Goal: Find contact information: Find contact information

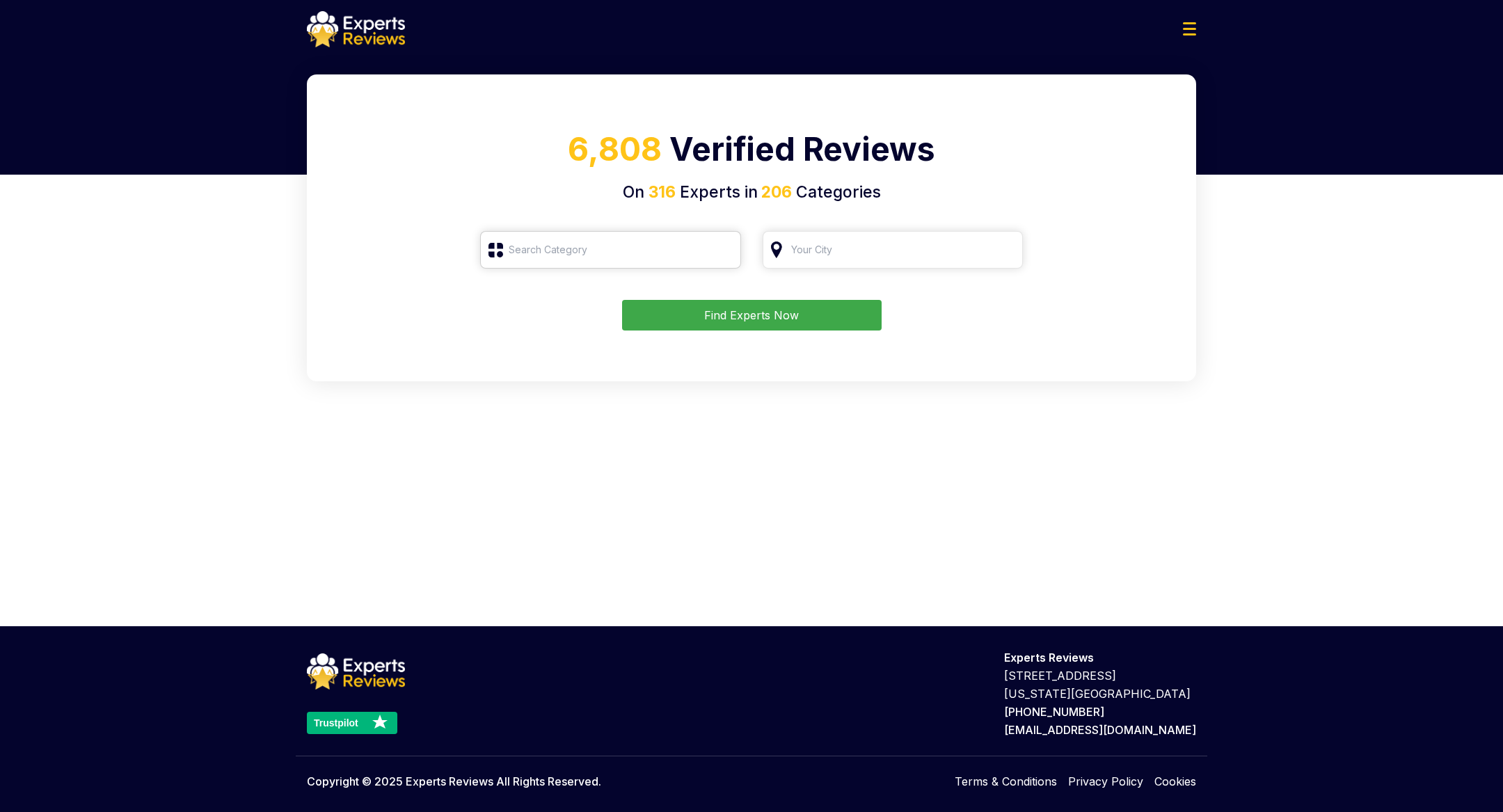
click at [590, 242] on input "search" at bounding box center [610, 250] width 261 height 38
click at [561, 355] on div "Roofing" at bounding box center [619, 354] width 233 height 16
type input "Roofing"
click at [845, 249] on input "search" at bounding box center [893, 250] width 261 height 38
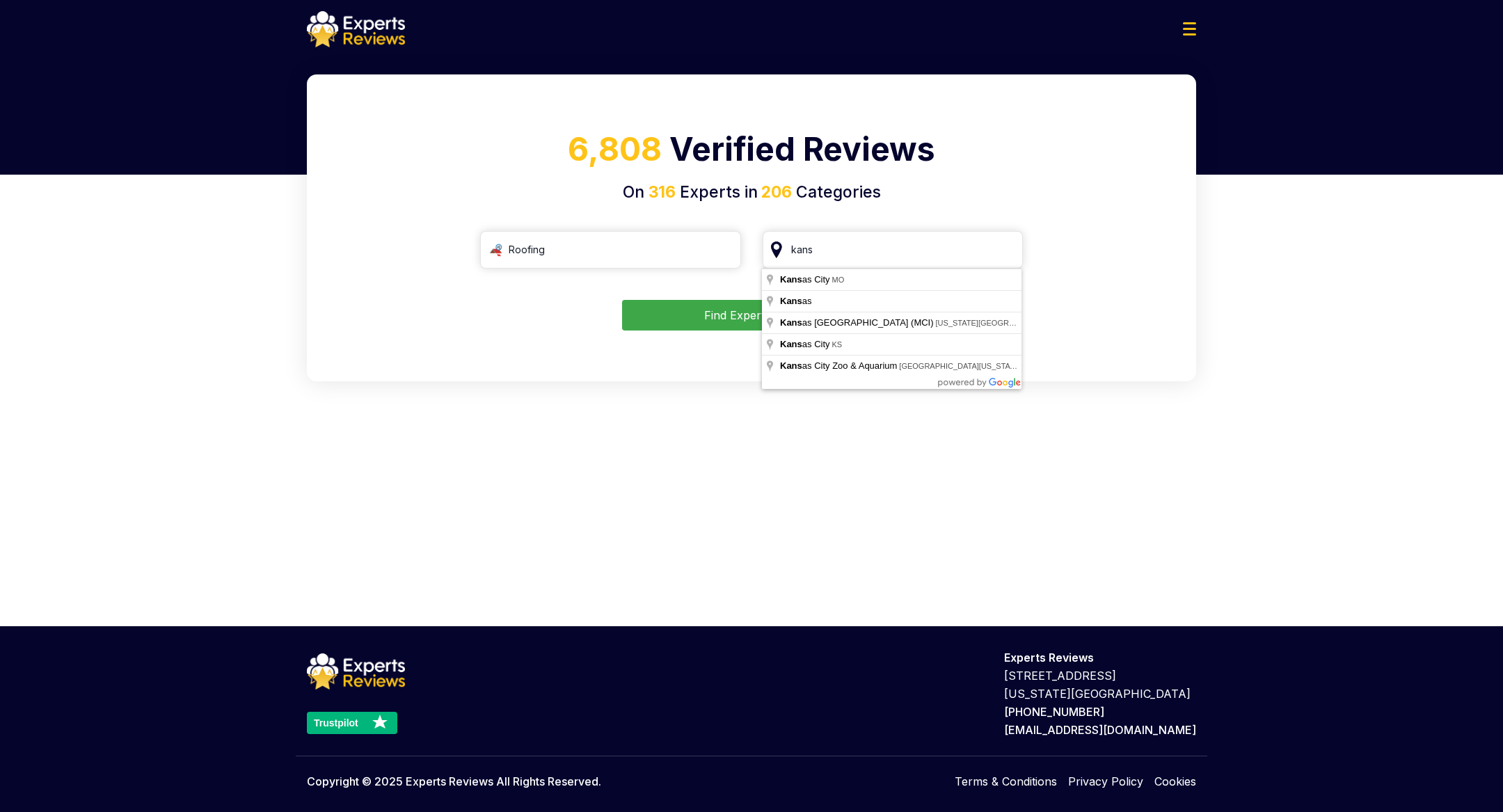
type input "[US_STATE][GEOGRAPHIC_DATA], [GEOGRAPHIC_DATA]"
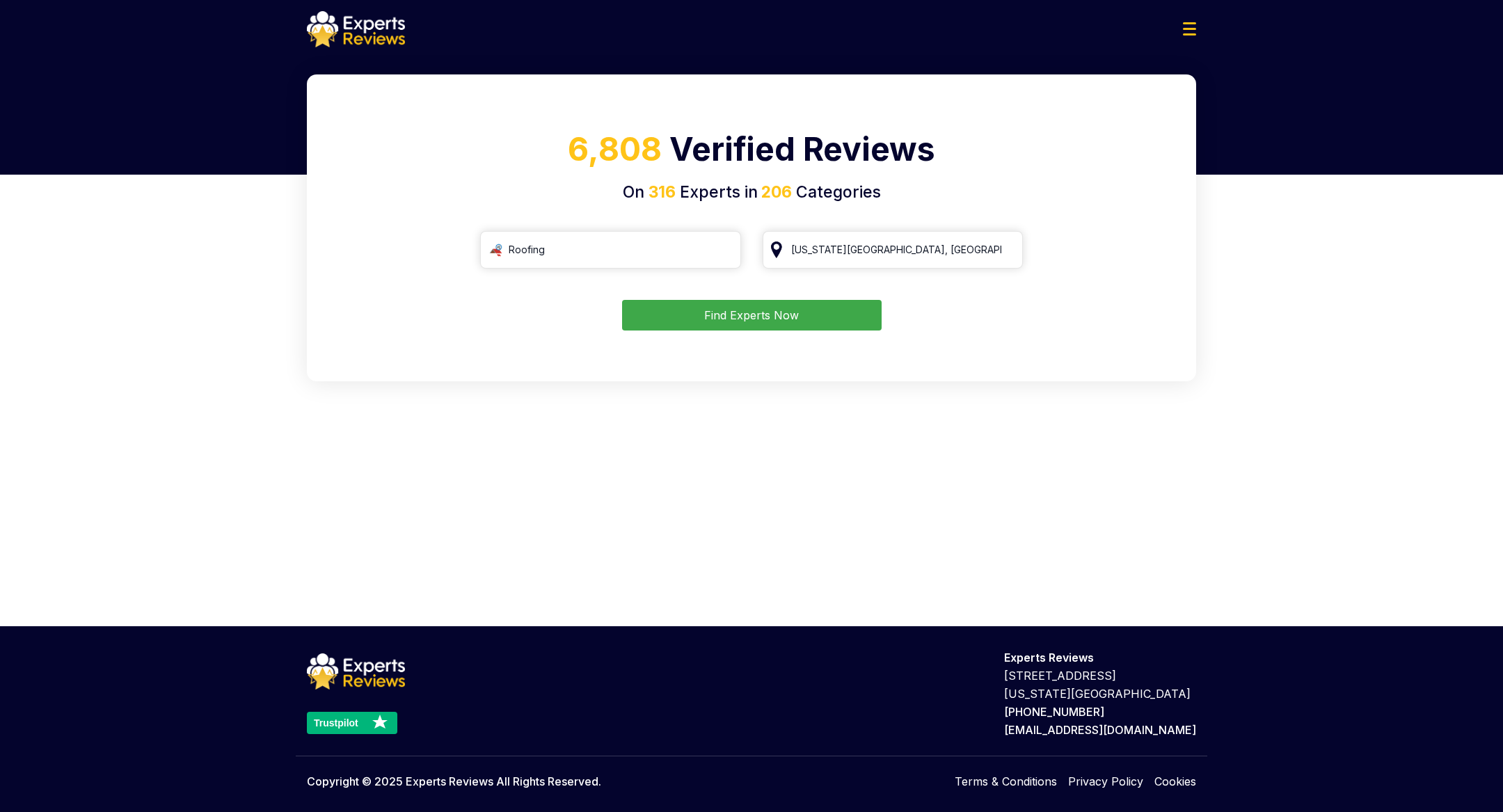
click at [754, 311] on button "Find Experts Now" at bounding box center [752, 315] width 259 height 30
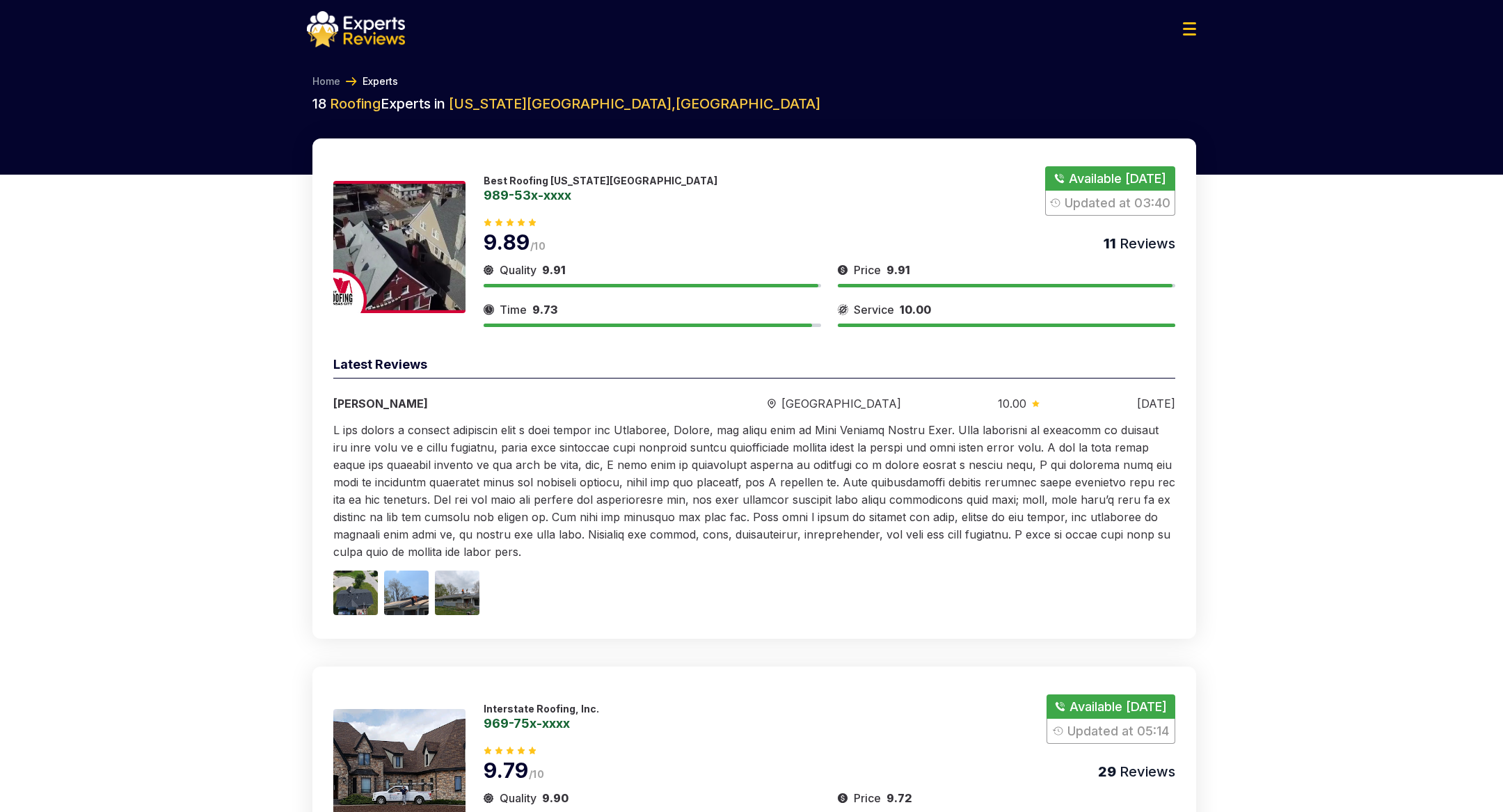
click at [542, 193] on link "989-53x-xxxx" at bounding box center [600, 194] width 234 height 12
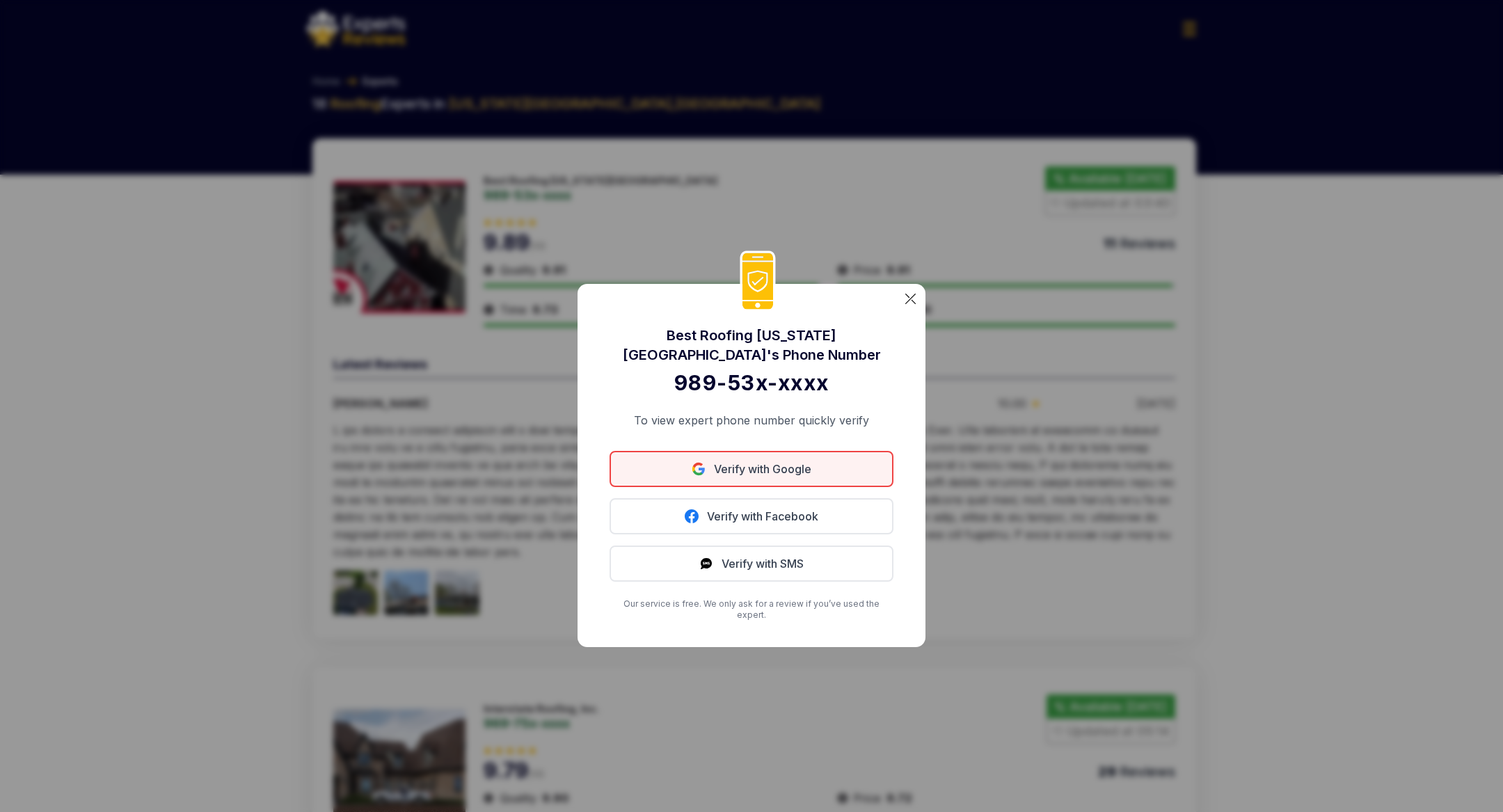
click at [778, 480] on link "Verify with Google" at bounding box center [752, 469] width 284 height 36
